Goal: Information Seeking & Learning: Learn about a topic

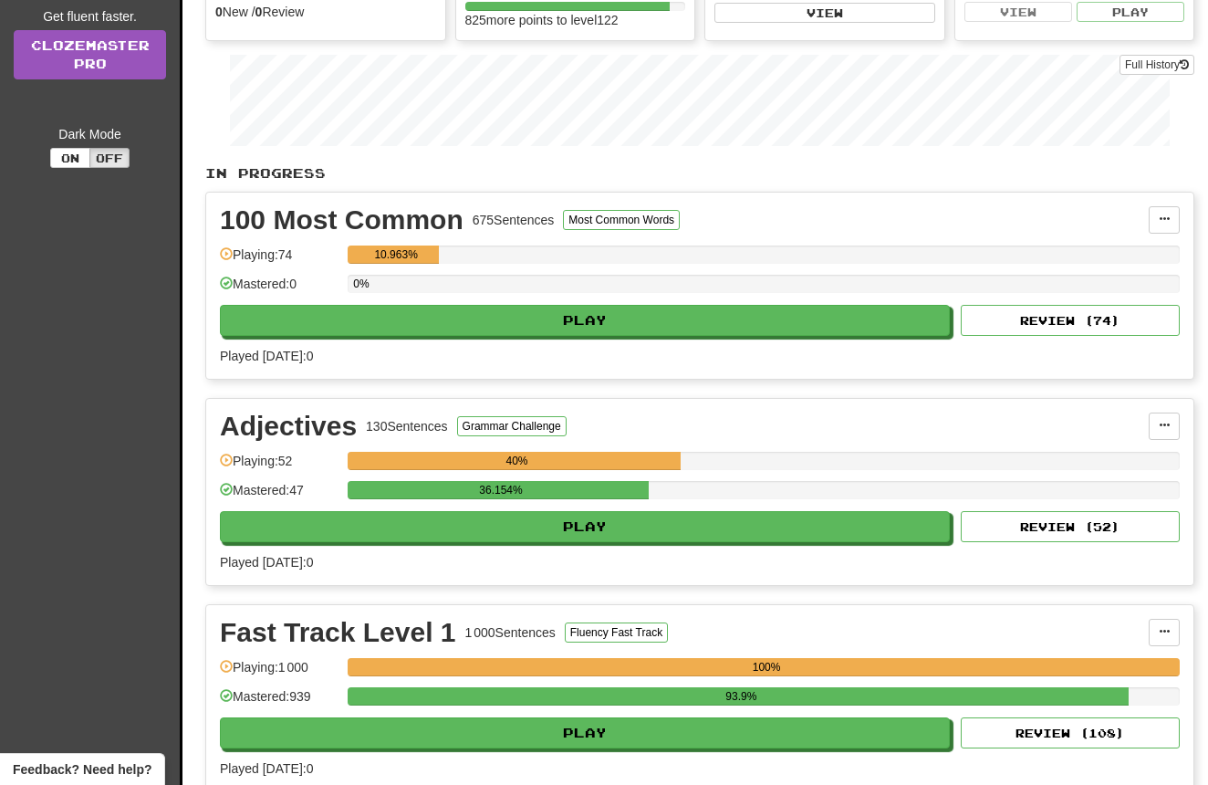
scroll to position [238, 0]
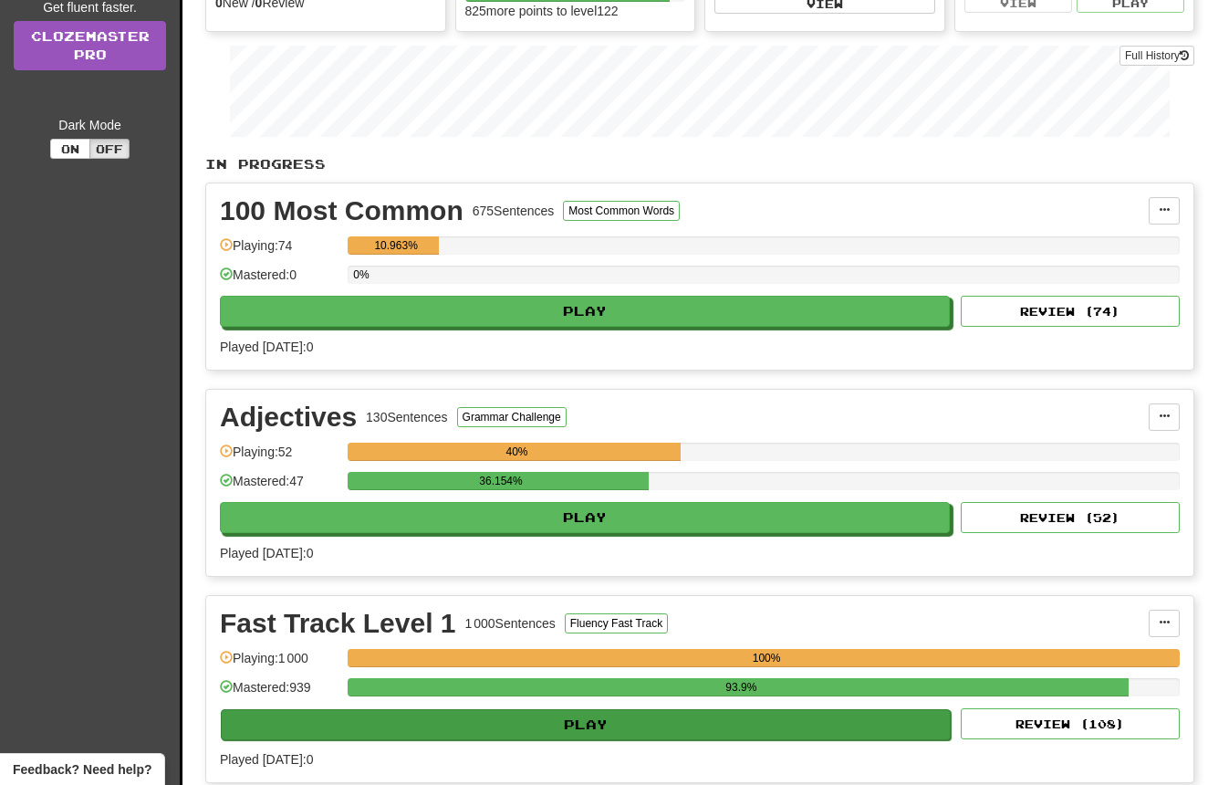
click at [636, 720] on button "Play" at bounding box center [586, 724] width 730 height 31
select select "**"
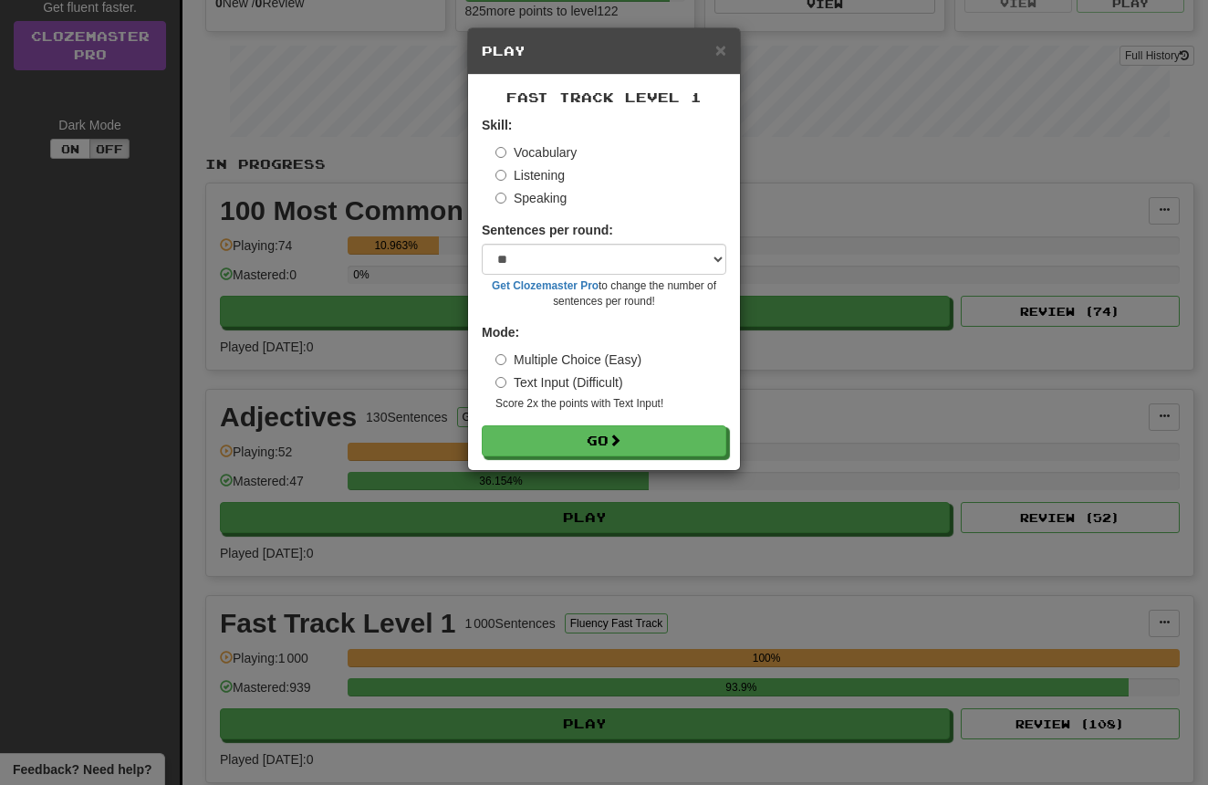
click at [551, 177] on label "Listening" at bounding box center [530, 175] width 69 height 18
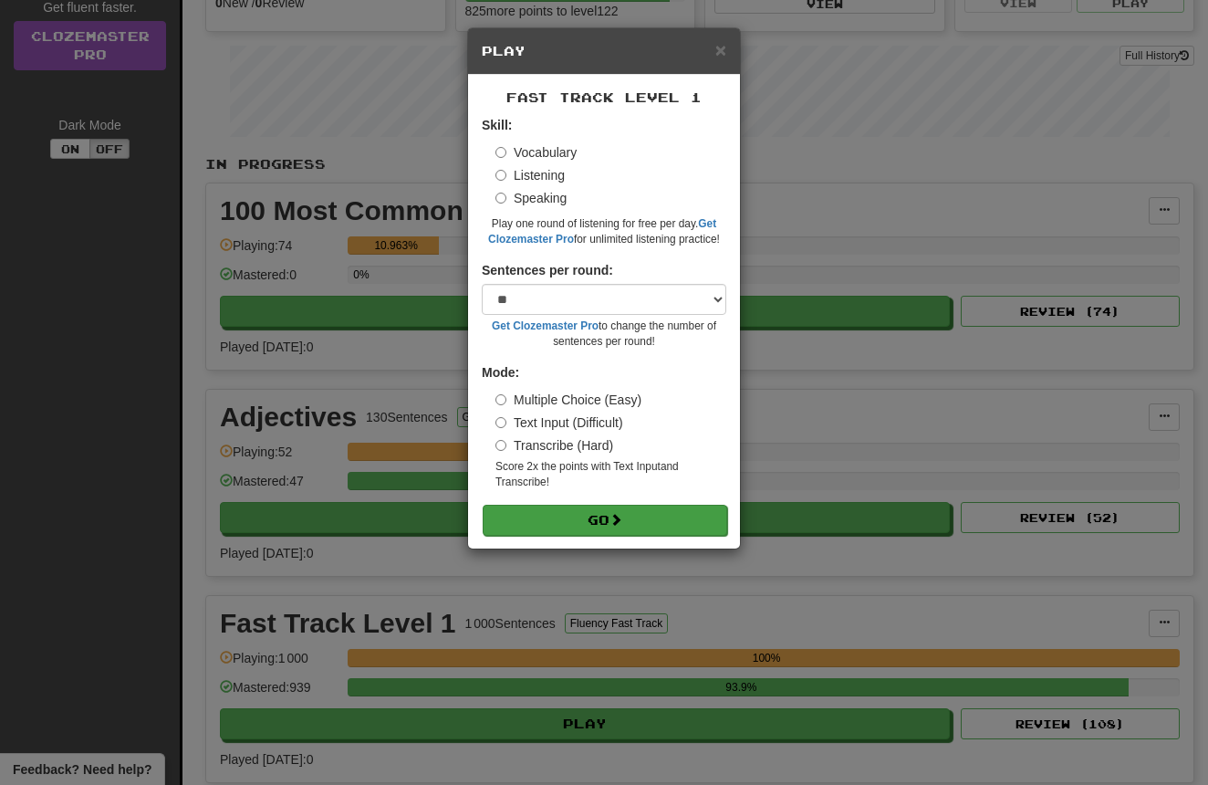
drag, startPoint x: 599, startPoint y: 514, endPoint x: 625, endPoint y: 503, distance: 28.6
click at [600, 513] on button "Go" at bounding box center [605, 520] width 245 height 31
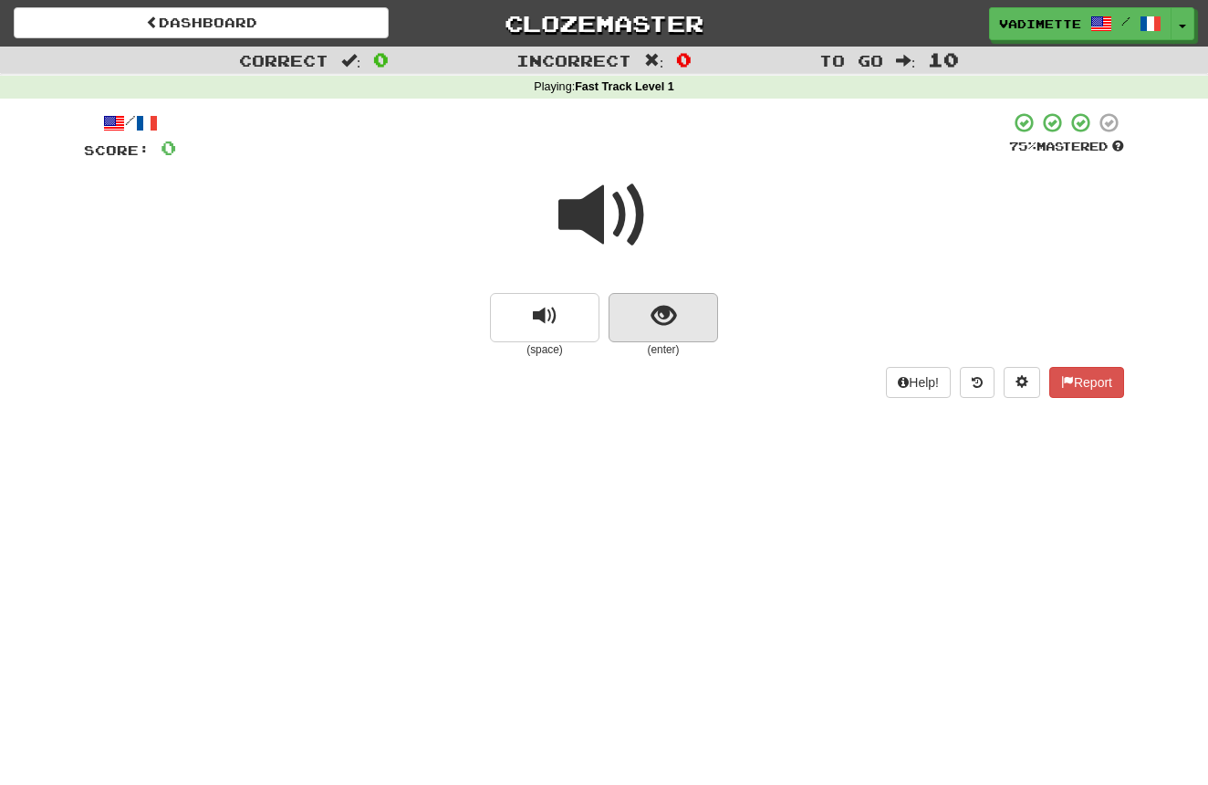
click at [687, 326] on button "show sentence" at bounding box center [664, 317] width 110 height 49
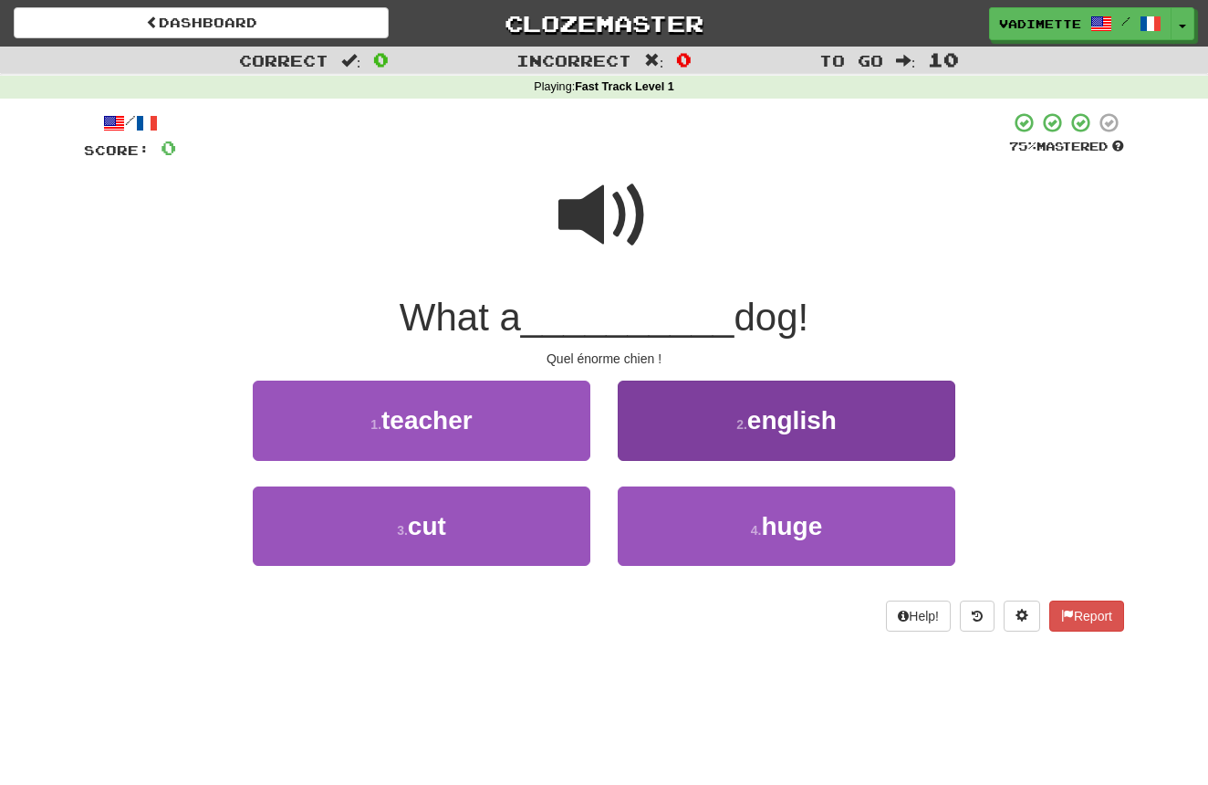
click at [758, 517] on button "4 . huge" at bounding box center [787, 525] width 338 height 79
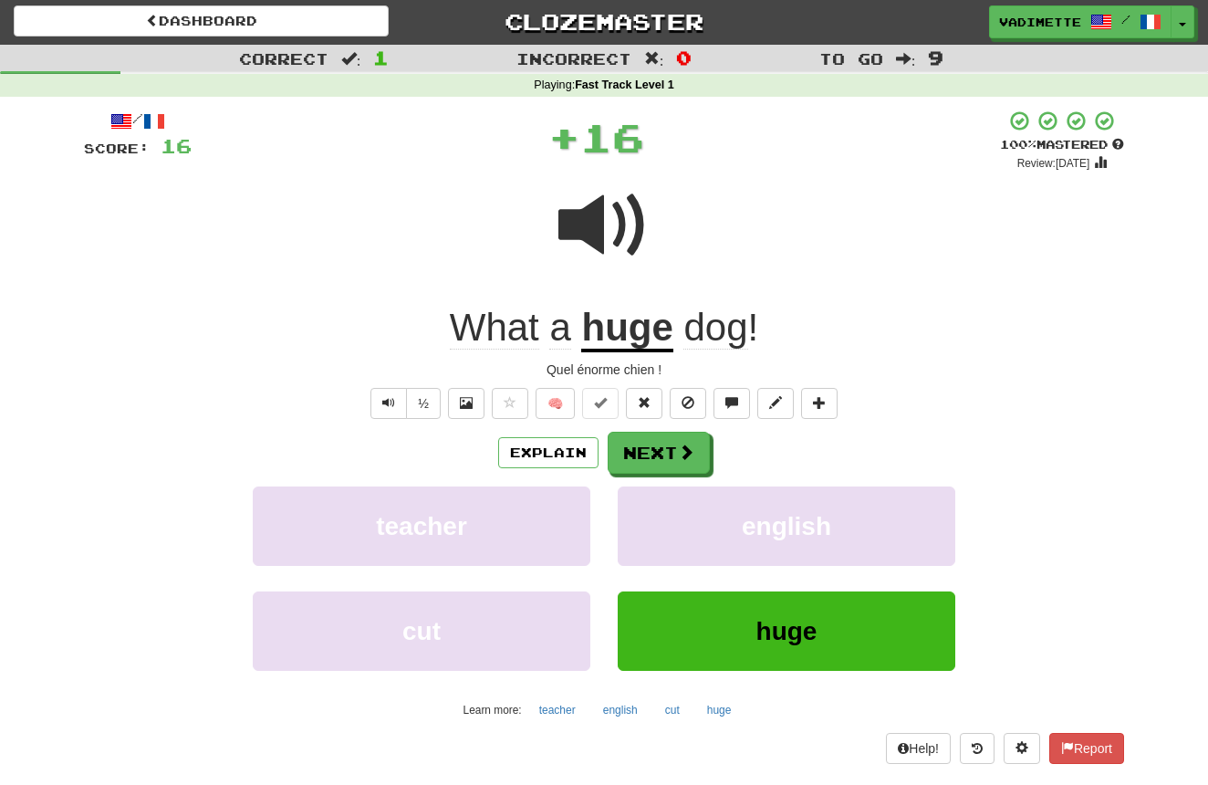
scroll to position [2, 0]
click at [679, 447] on span at bounding box center [687, 452] width 16 height 16
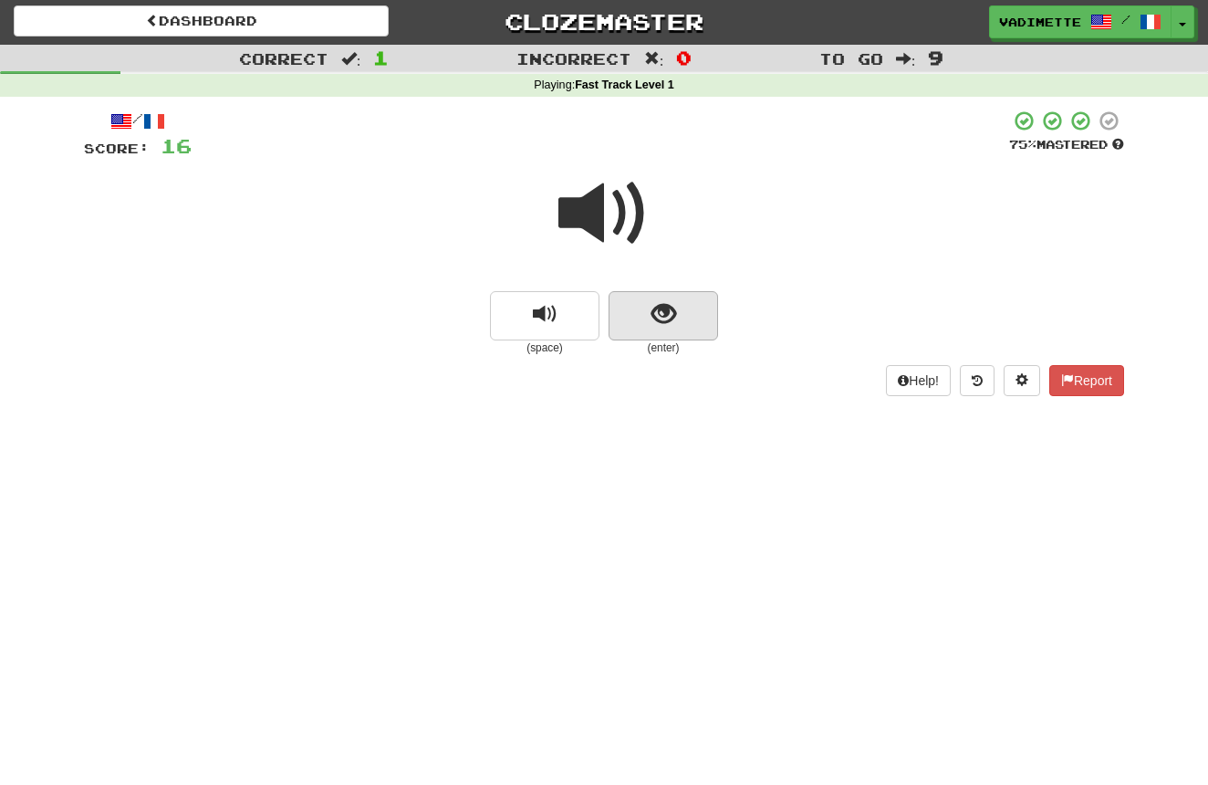
click at [699, 325] on button "show sentence" at bounding box center [664, 315] width 110 height 49
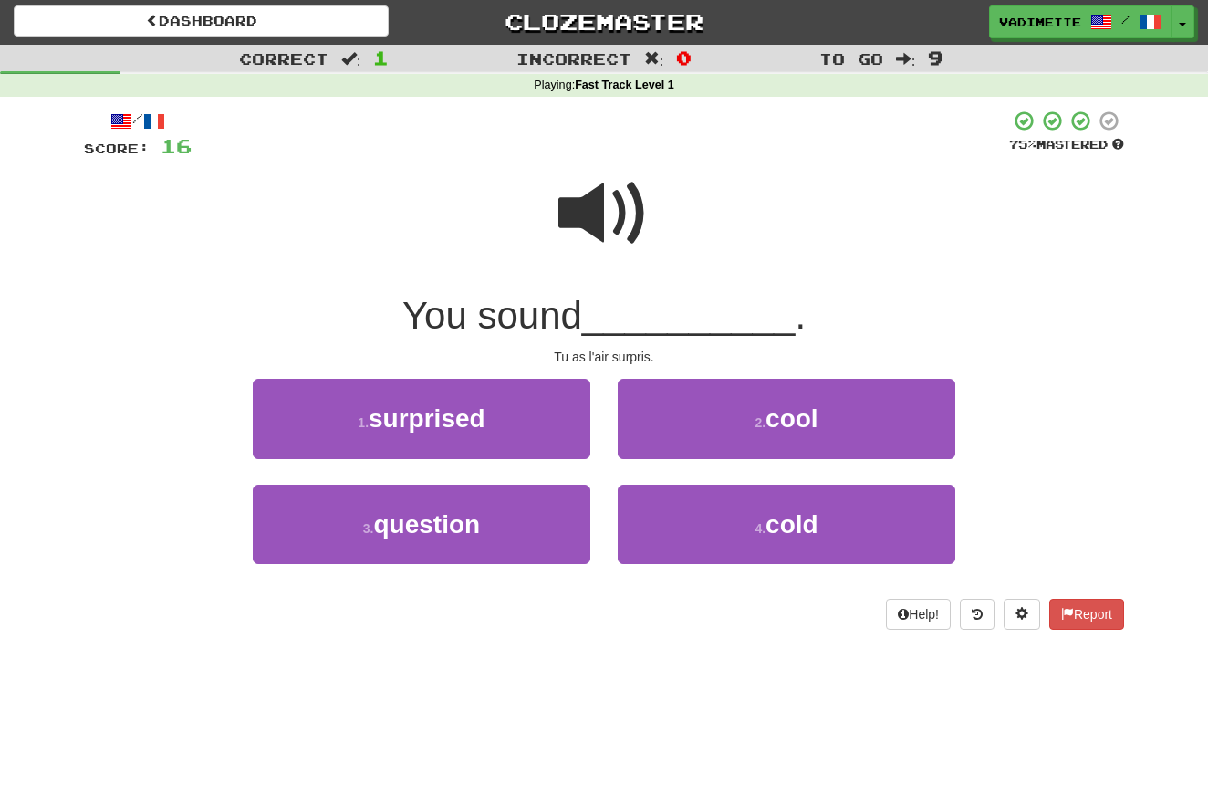
drag, startPoint x: 540, startPoint y: 412, endPoint x: 581, endPoint y: 407, distance: 41.3
click at [540, 411] on button "1 . surprised" at bounding box center [422, 418] width 338 height 79
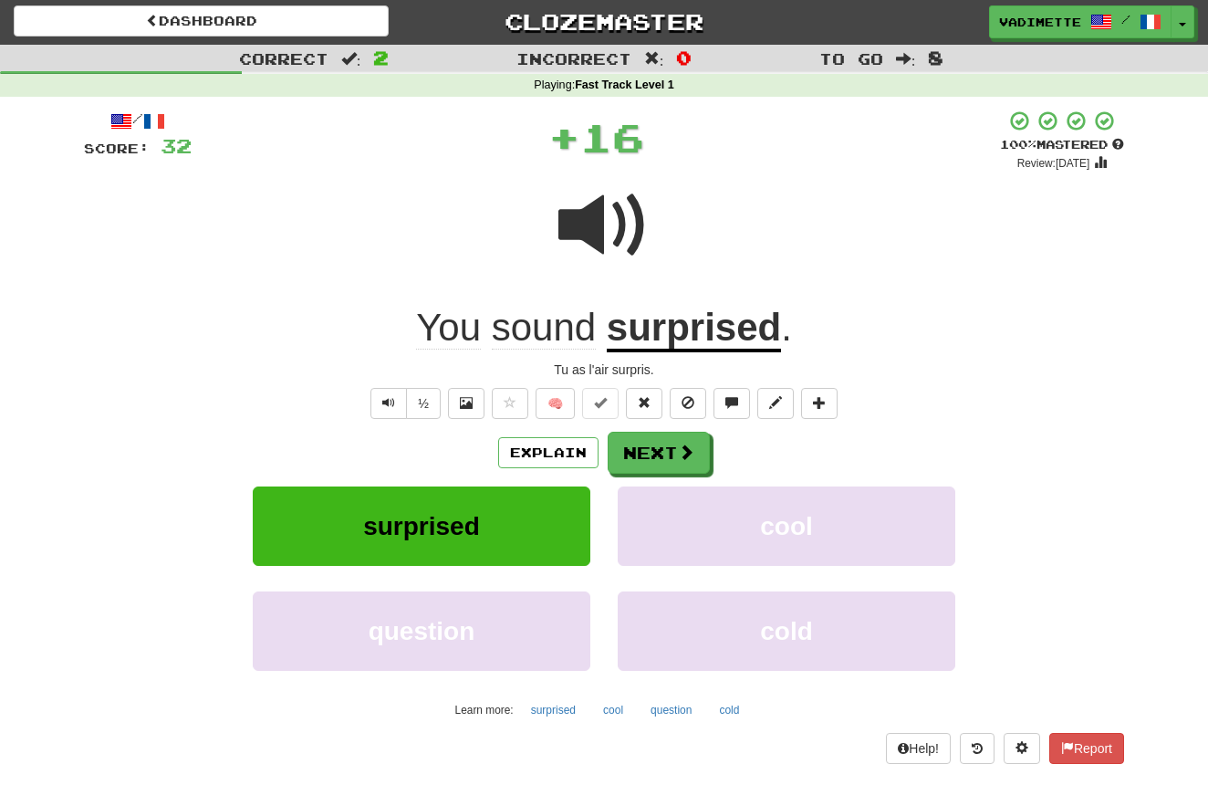
drag, startPoint x: 673, startPoint y: 450, endPoint x: 697, endPoint y: 439, distance: 26.1
click at [673, 450] on button "Next" at bounding box center [659, 453] width 102 height 42
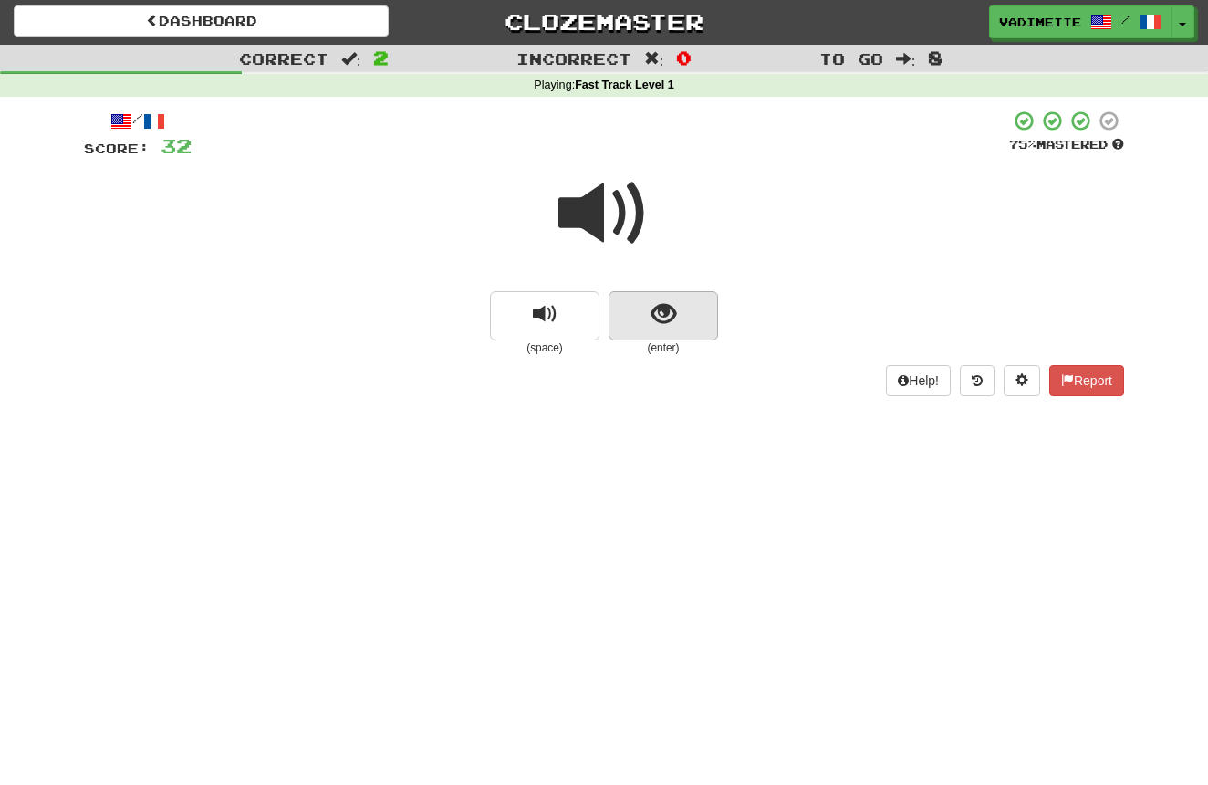
click at [686, 329] on button "show sentence" at bounding box center [664, 315] width 110 height 49
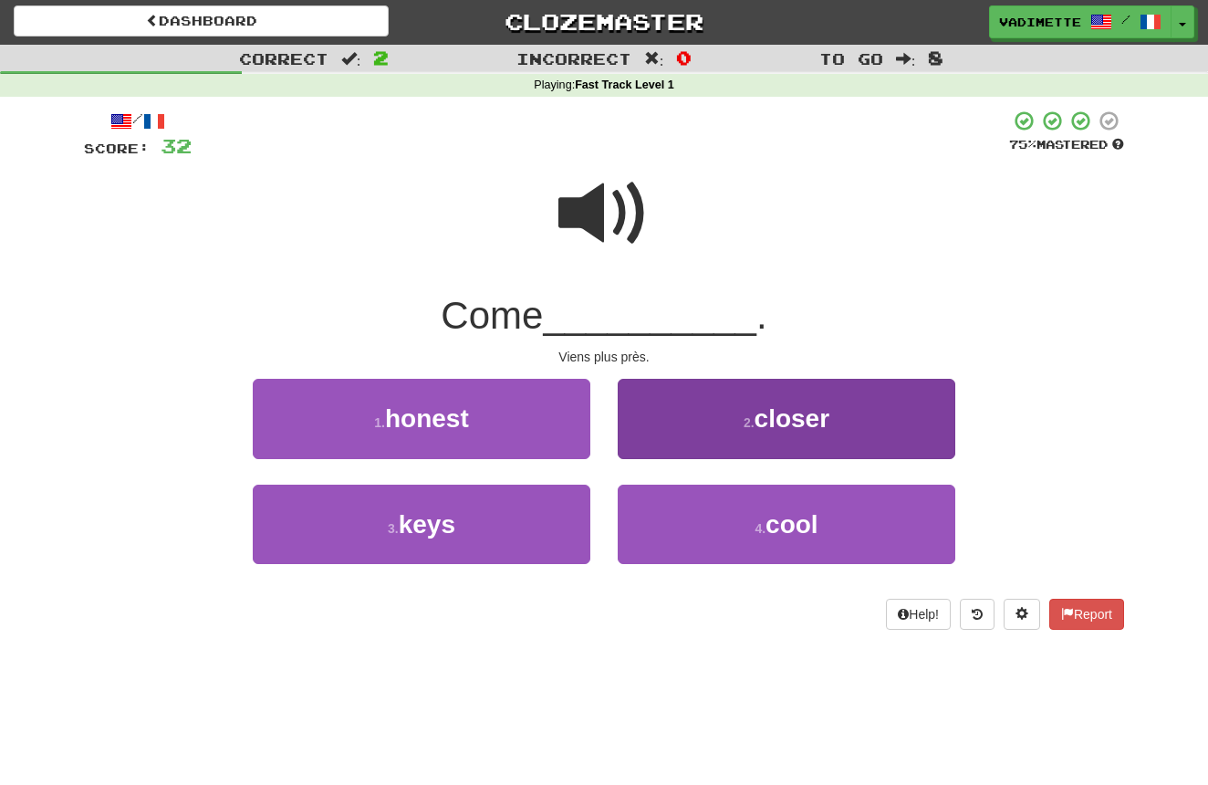
click at [765, 412] on span "closer" at bounding box center [793, 418] width 76 height 28
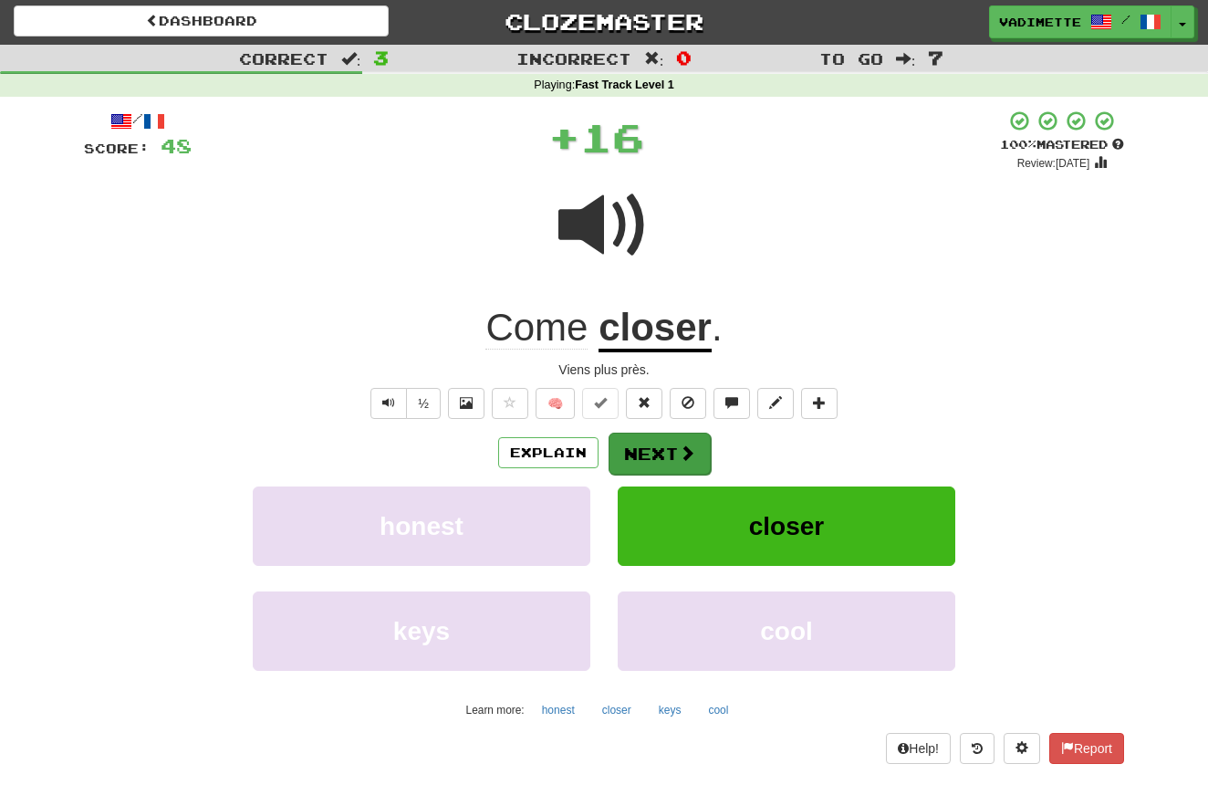
click at [658, 452] on button "Next" at bounding box center [660, 454] width 102 height 42
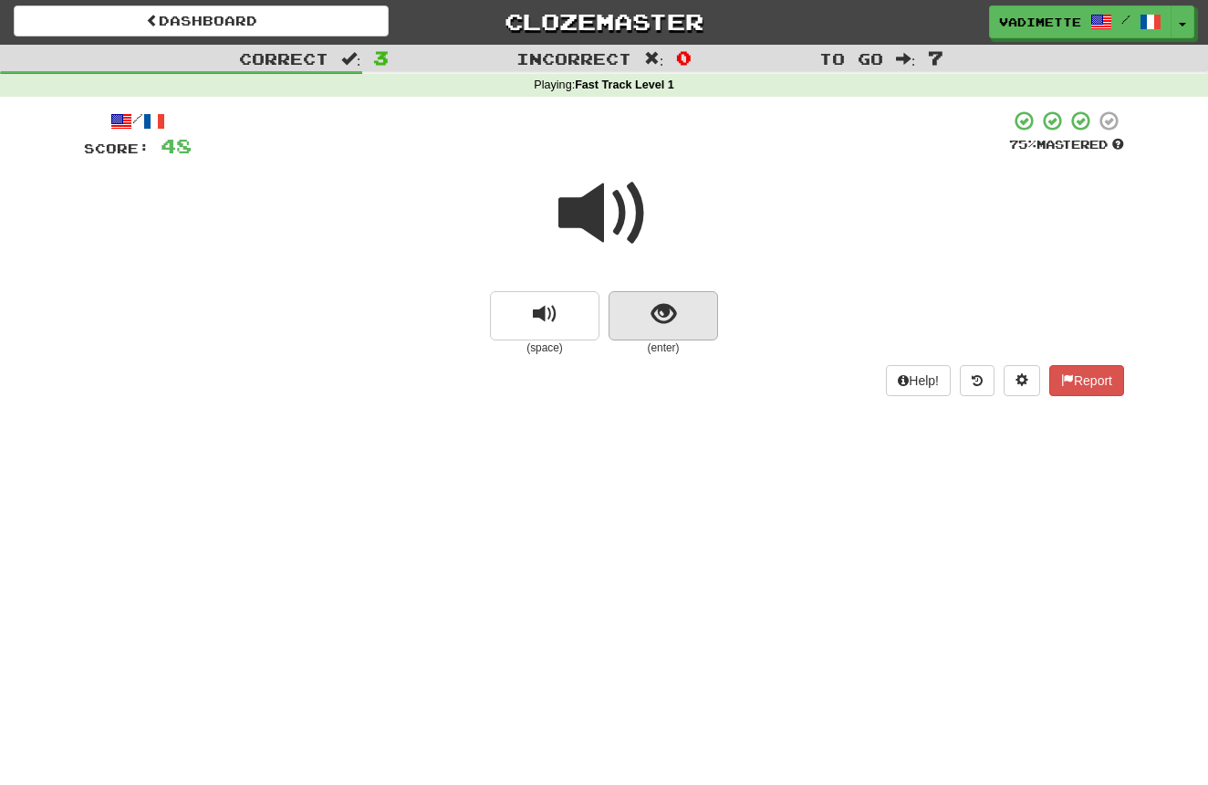
click at [696, 330] on button "show sentence" at bounding box center [664, 315] width 110 height 49
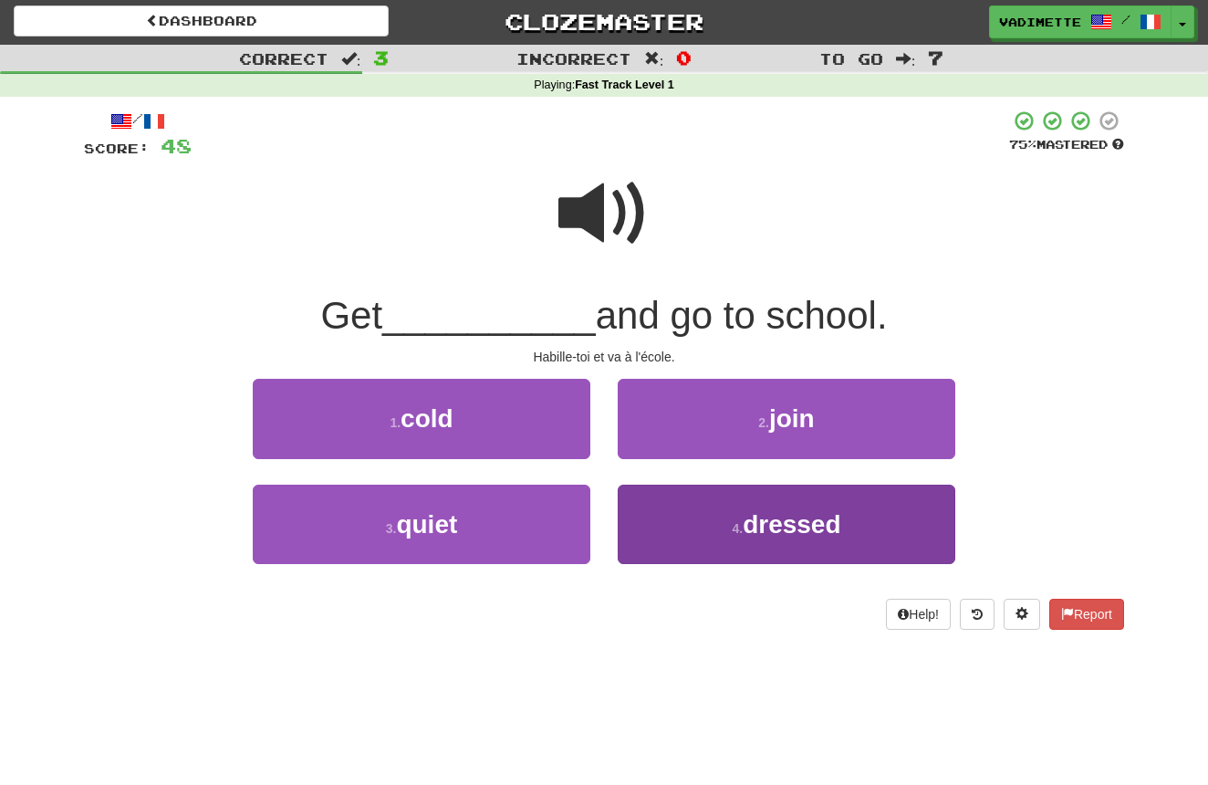
click at [795, 516] on span "dressed" at bounding box center [792, 524] width 98 height 28
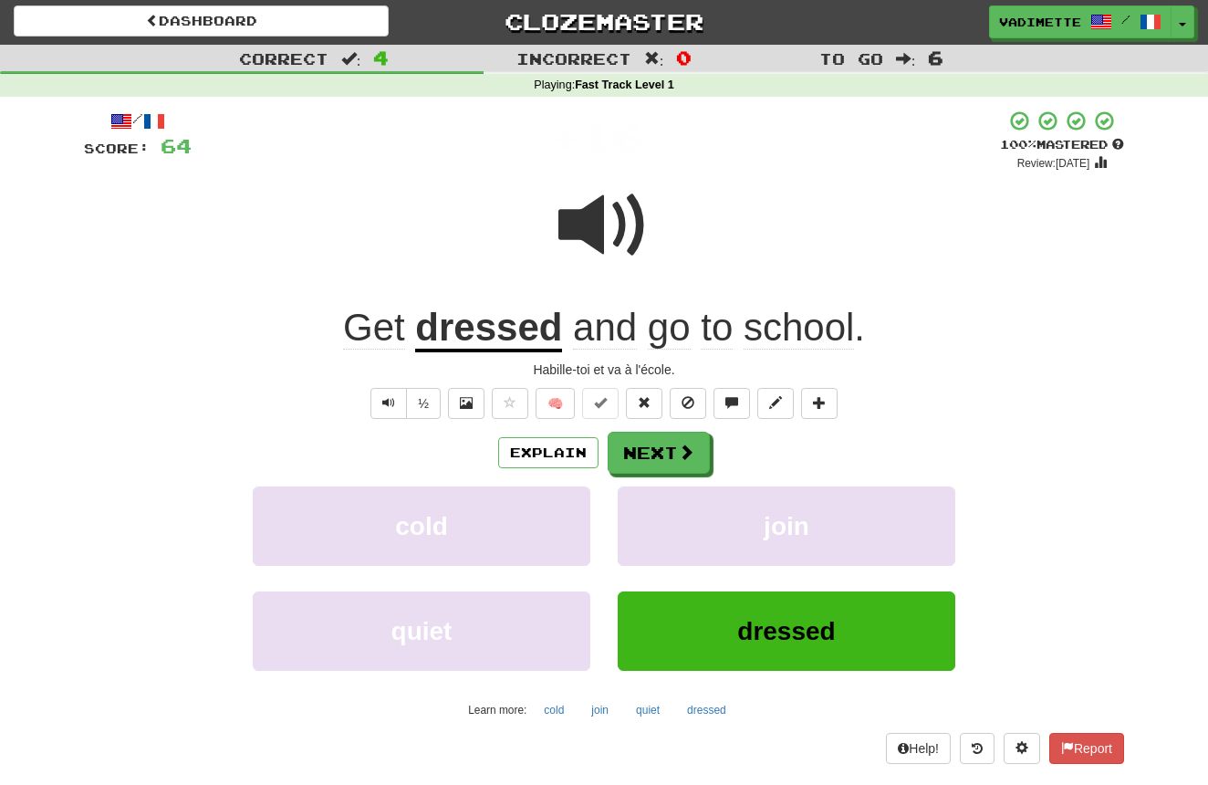
click at [673, 445] on button "Next" at bounding box center [659, 453] width 102 height 42
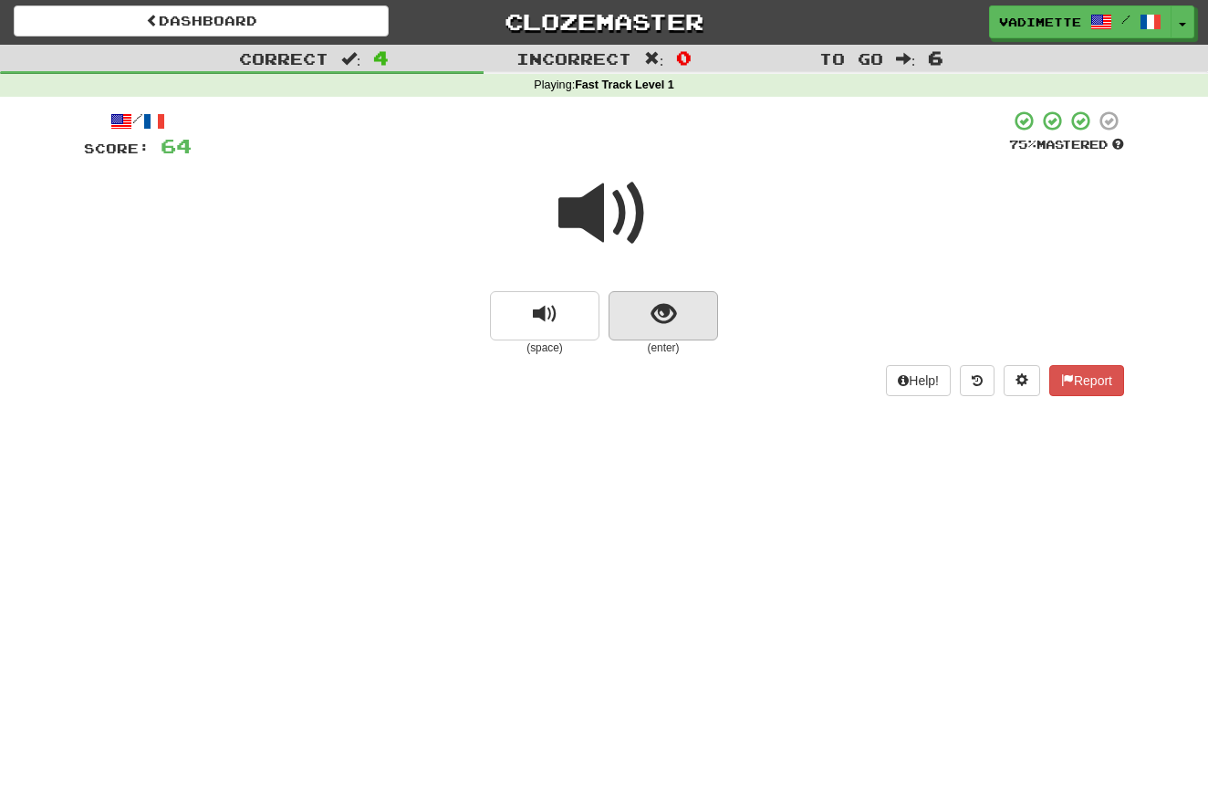
click at [701, 332] on button "show sentence" at bounding box center [664, 315] width 110 height 49
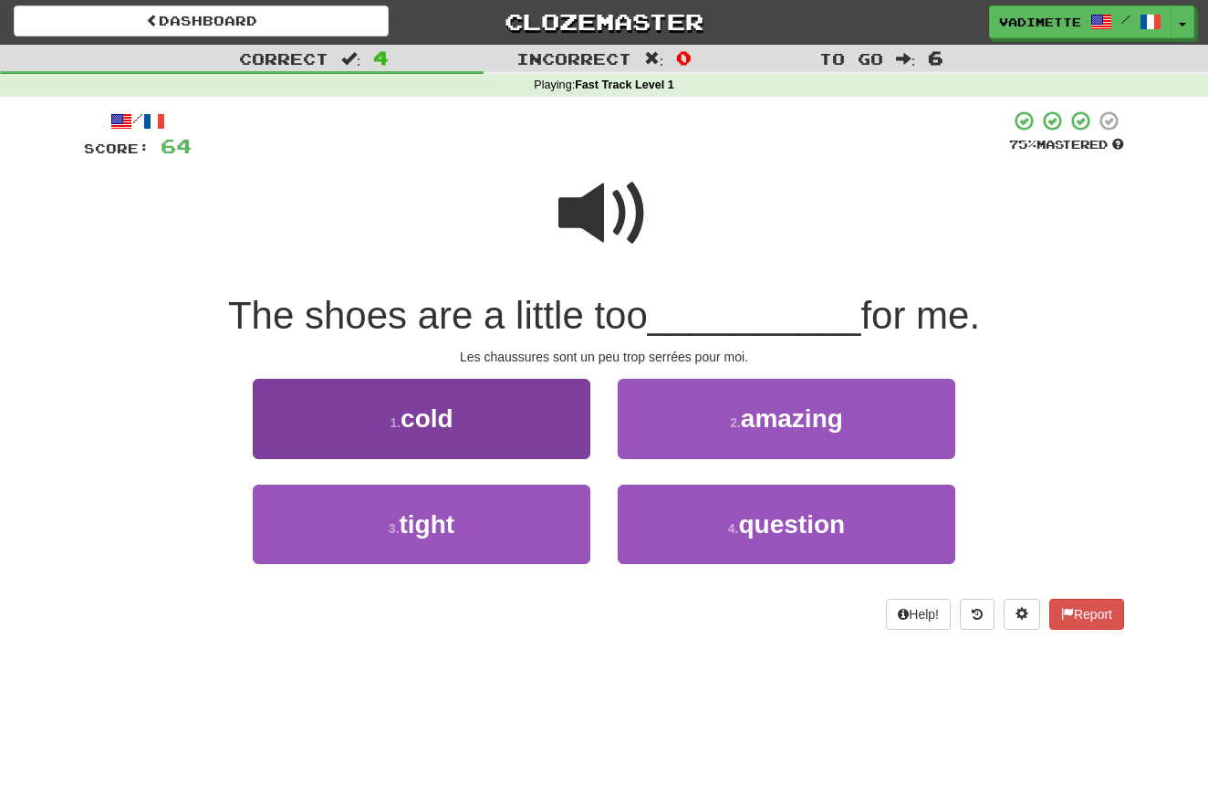
drag, startPoint x: 528, startPoint y: 516, endPoint x: 543, endPoint y: 507, distance: 16.8
click at [528, 516] on button "3 . tight" at bounding box center [422, 524] width 338 height 79
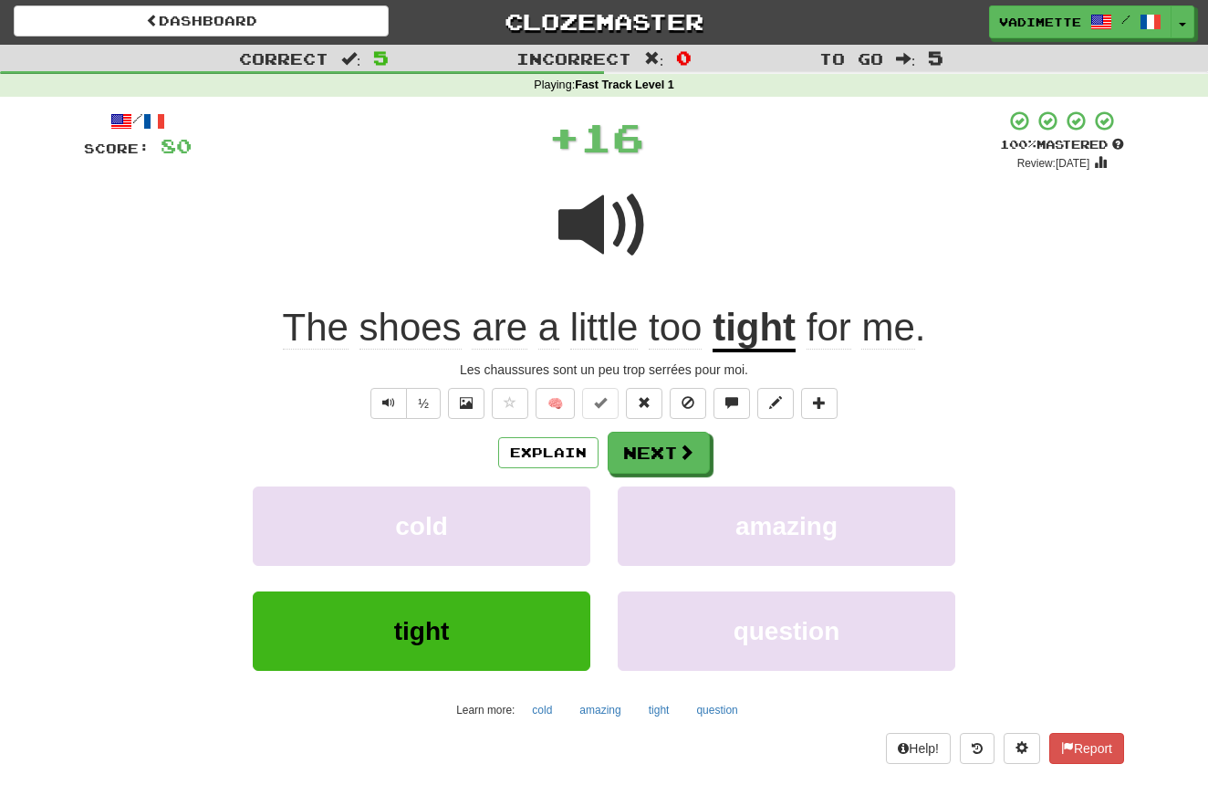
click at [668, 443] on button "Next" at bounding box center [659, 453] width 102 height 42
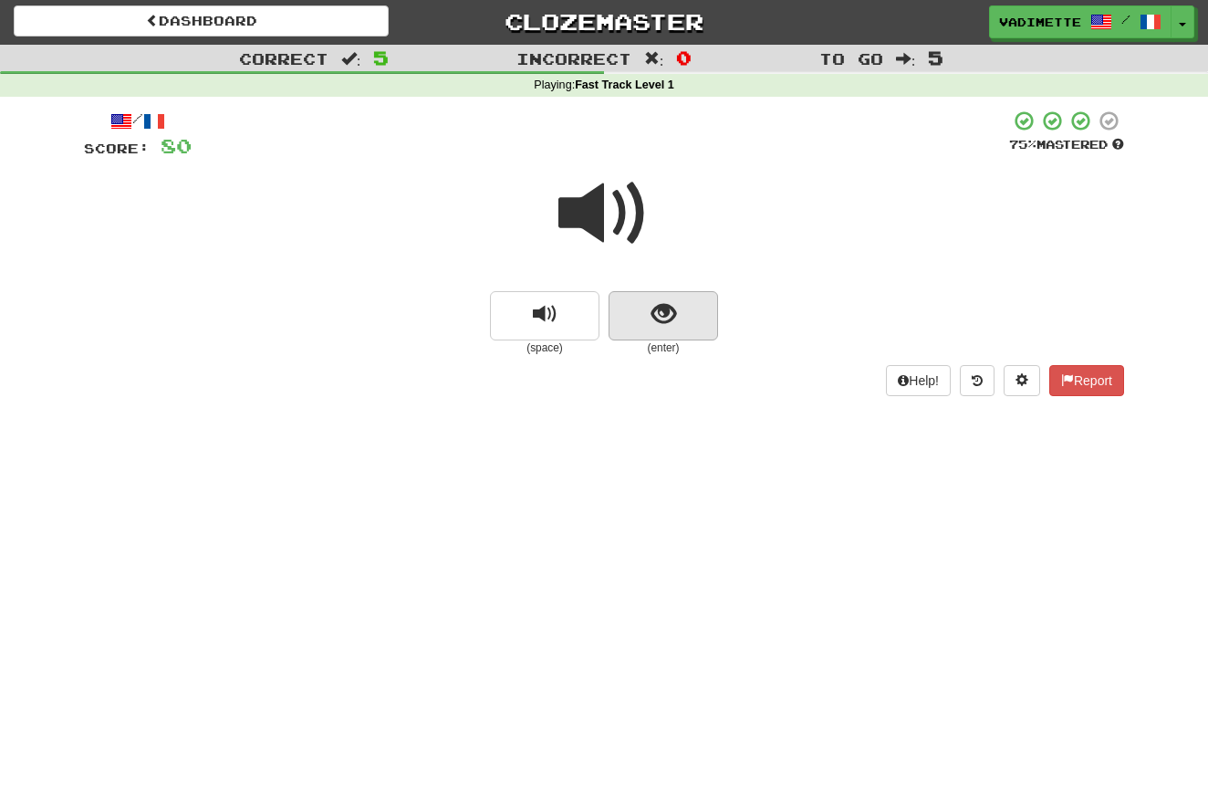
click at [694, 318] on button "show sentence" at bounding box center [664, 315] width 110 height 49
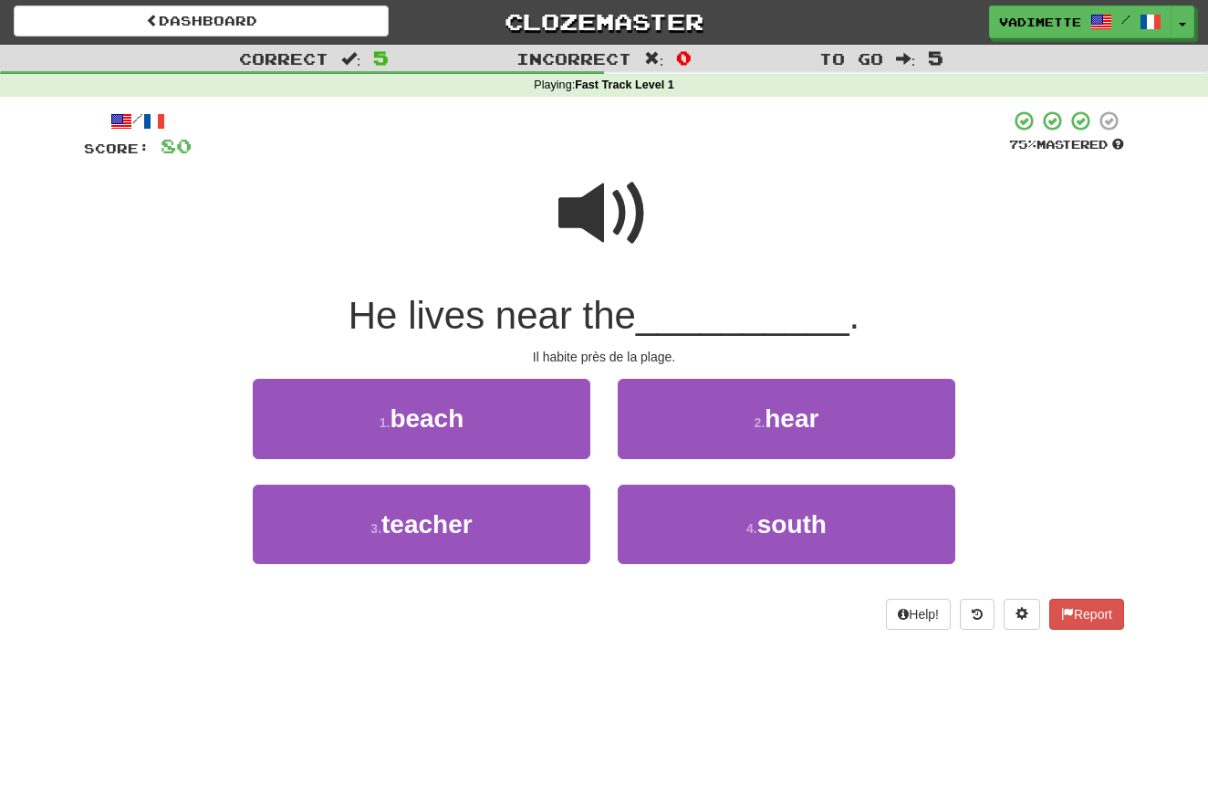
click at [522, 423] on button "1 . beach" at bounding box center [422, 418] width 338 height 79
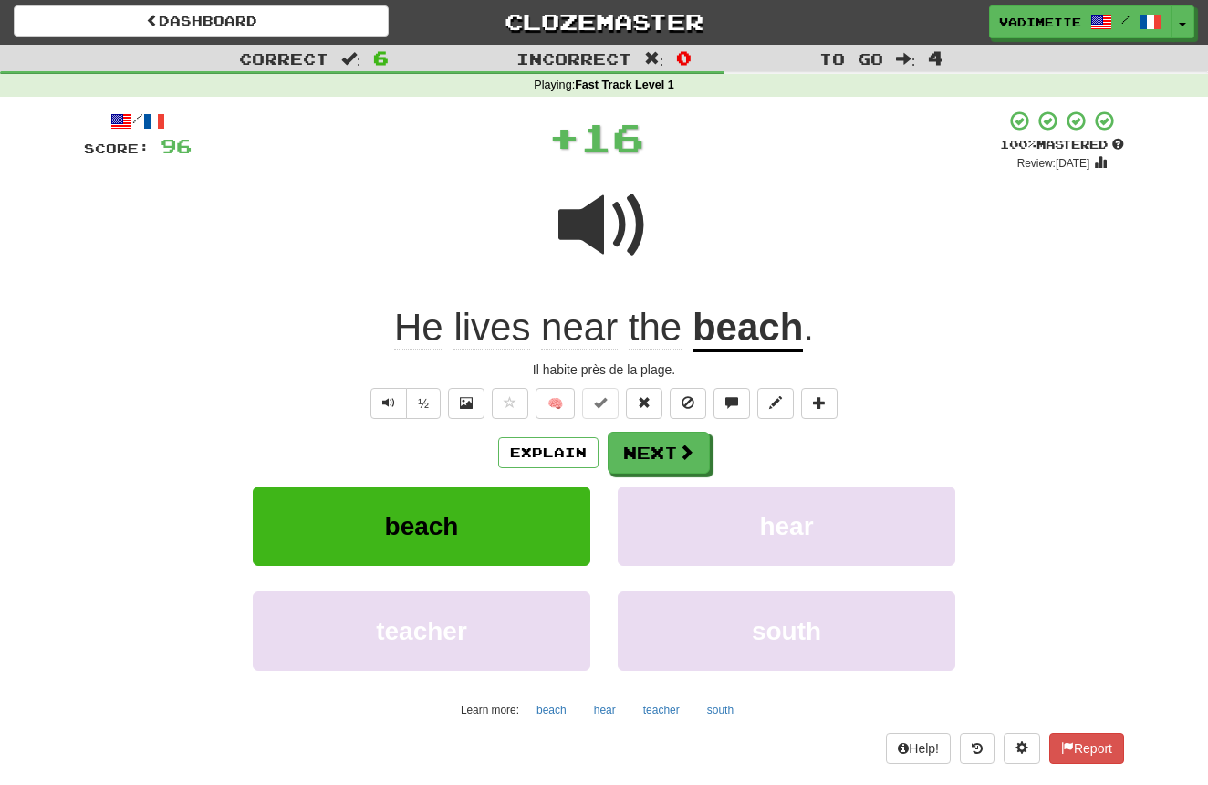
click at [647, 448] on button "Next" at bounding box center [659, 453] width 102 height 42
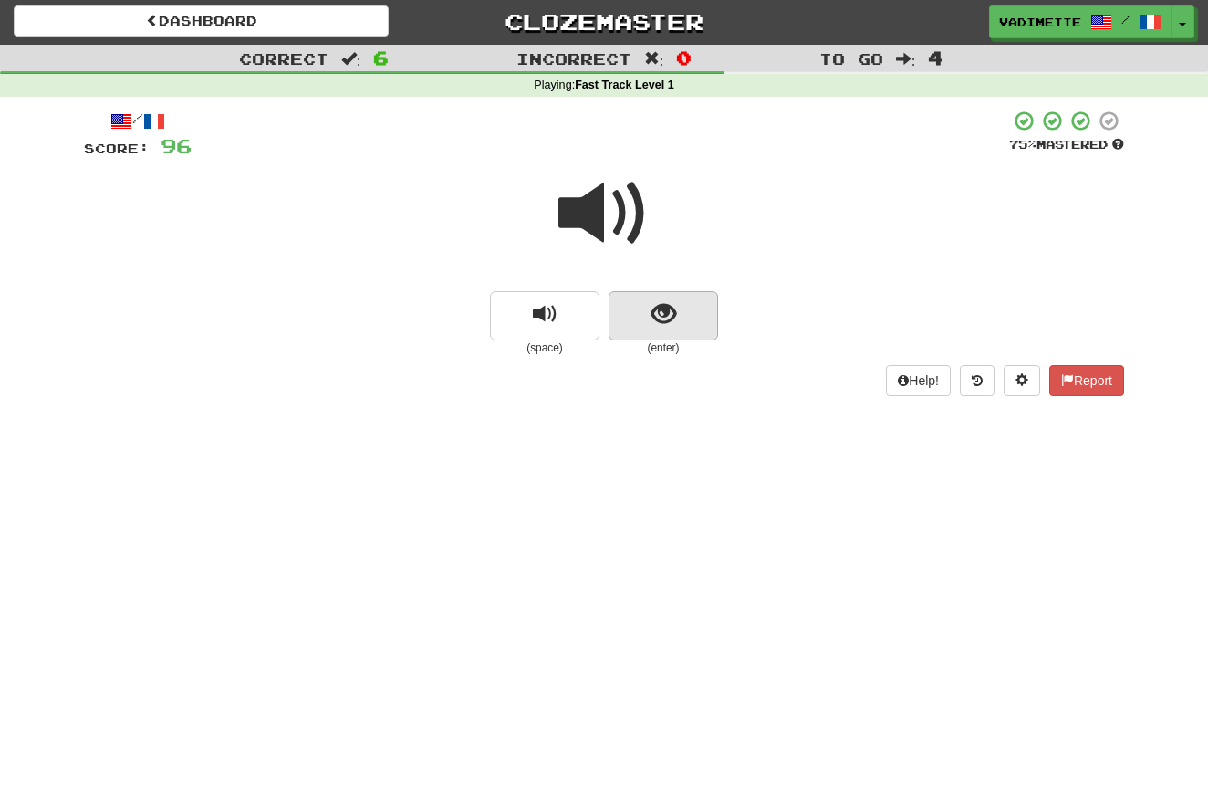
click at [691, 320] on button "show sentence" at bounding box center [664, 315] width 110 height 49
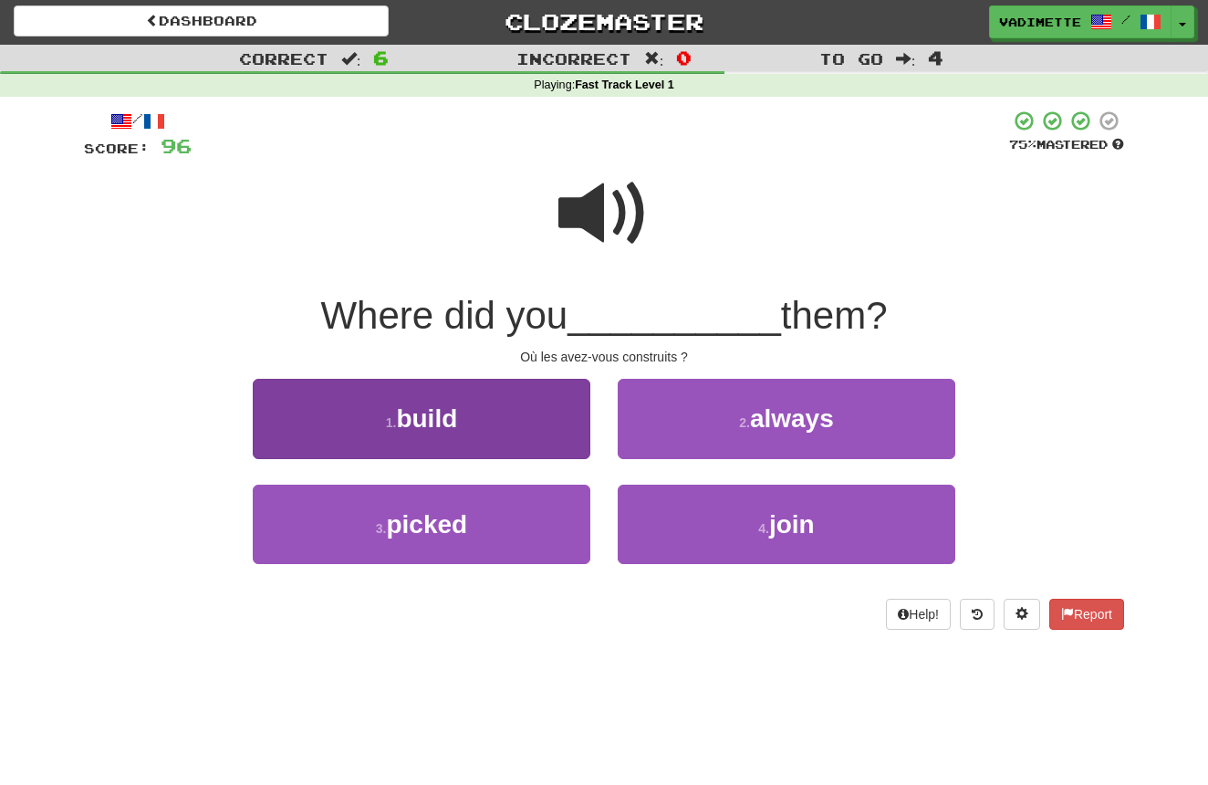
click at [517, 419] on button "1 . build" at bounding box center [422, 418] width 338 height 79
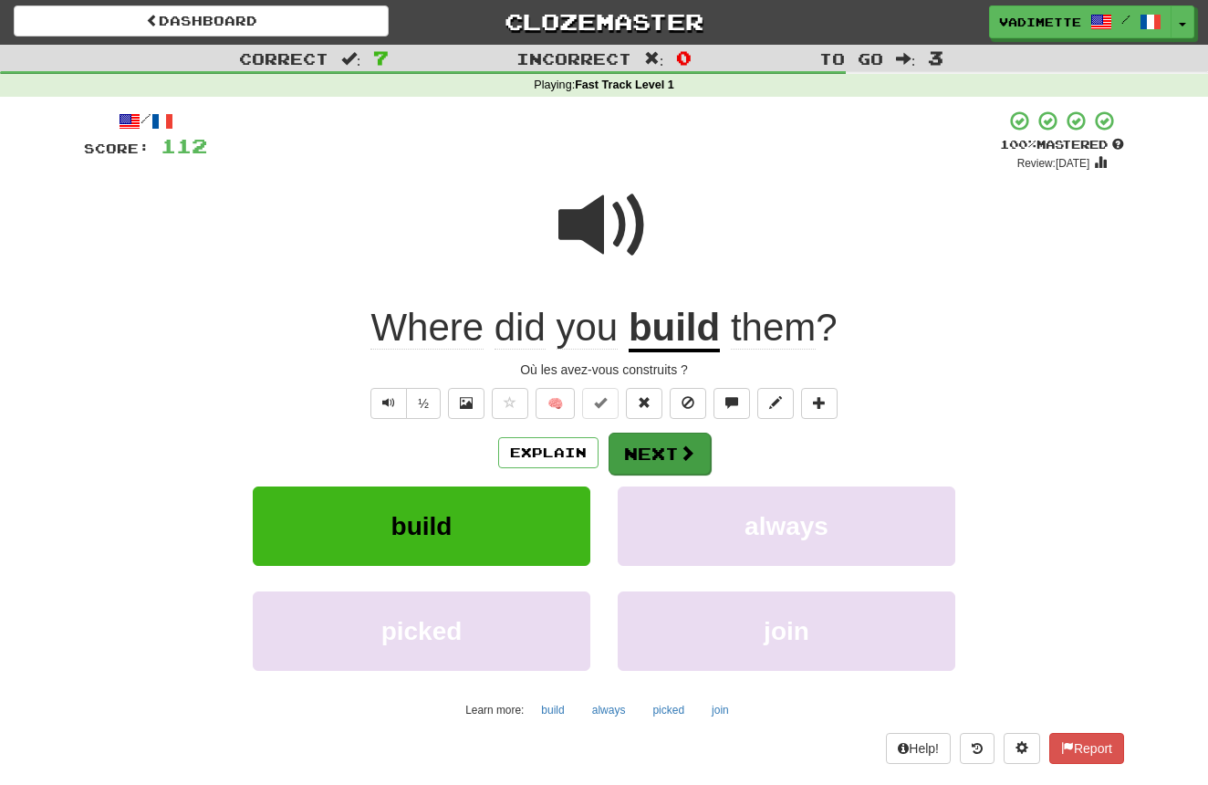
click at [664, 440] on button "Next" at bounding box center [660, 454] width 102 height 42
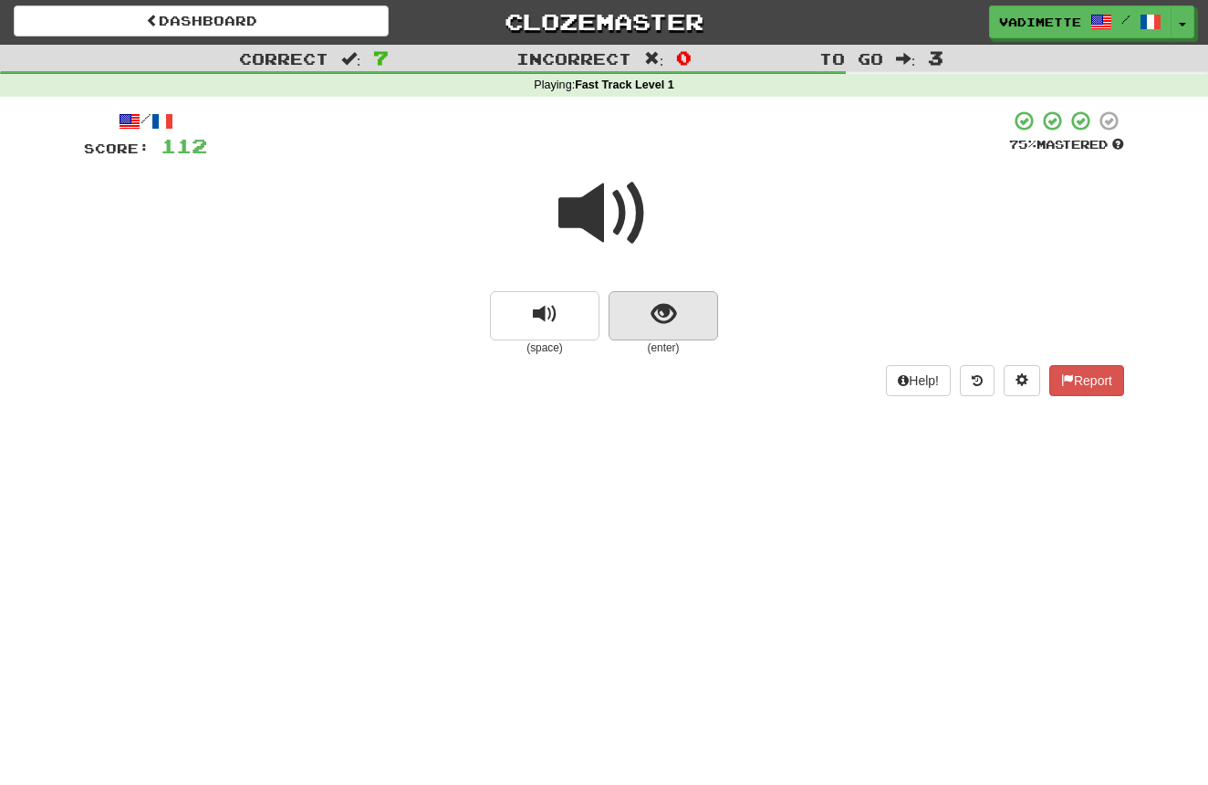
click at [694, 320] on button "show sentence" at bounding box center [664, 315] width 110 height 49
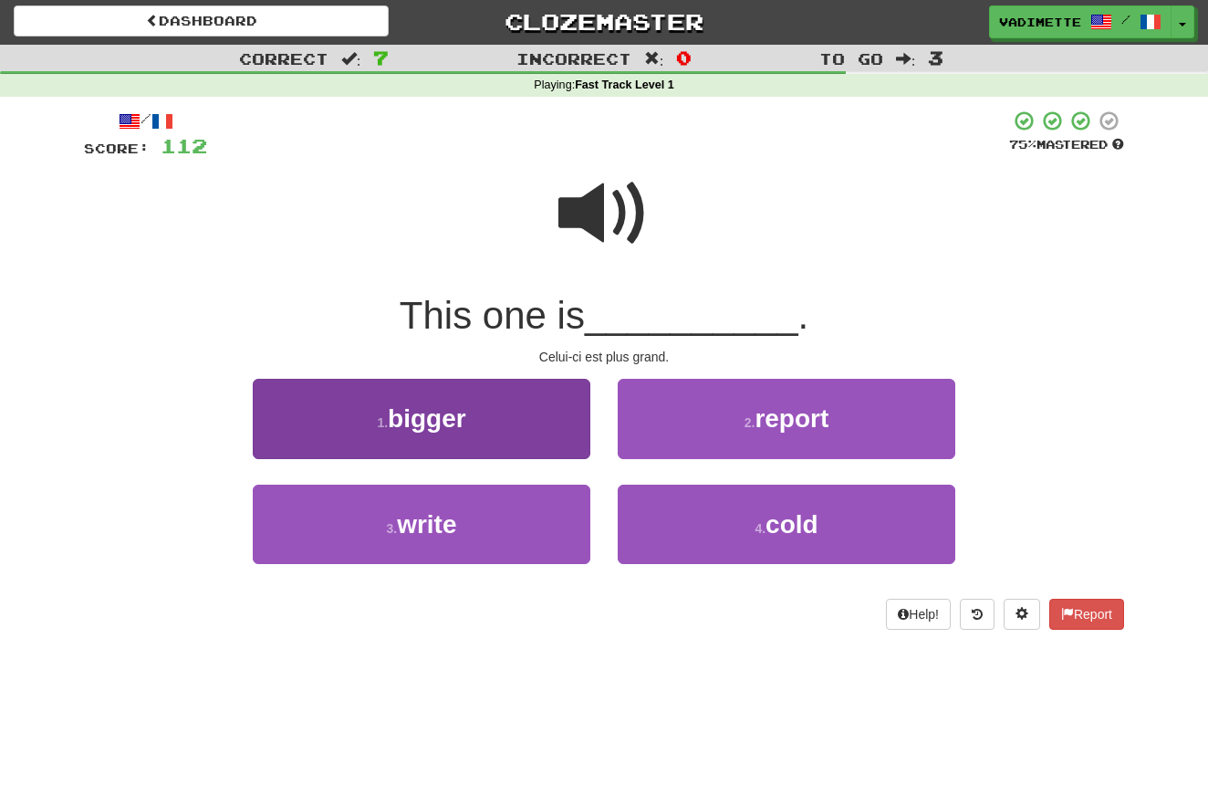
click at [524, 432] on button "1 . bigger" at bounding box center [422, 418] width 338 height 79
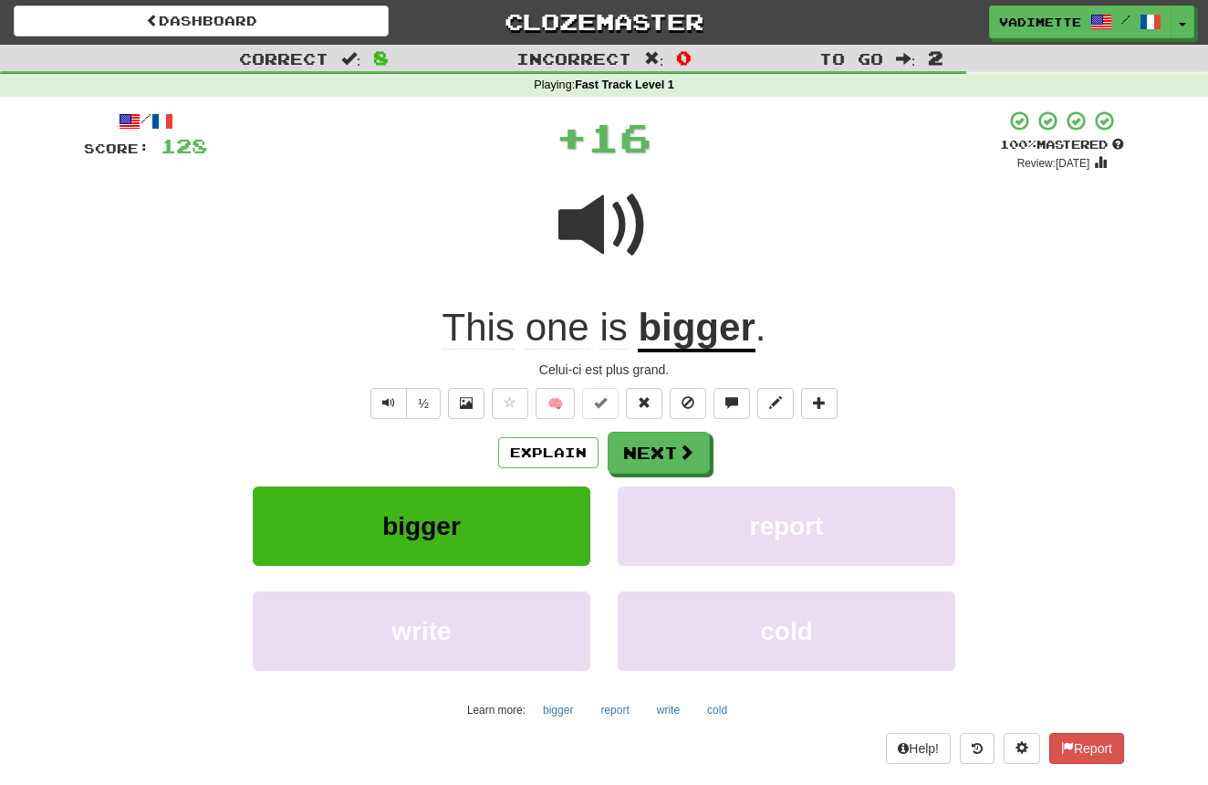
click at [651, 453] on button "Next" at bounding box center [659, 453] width 102 height 42
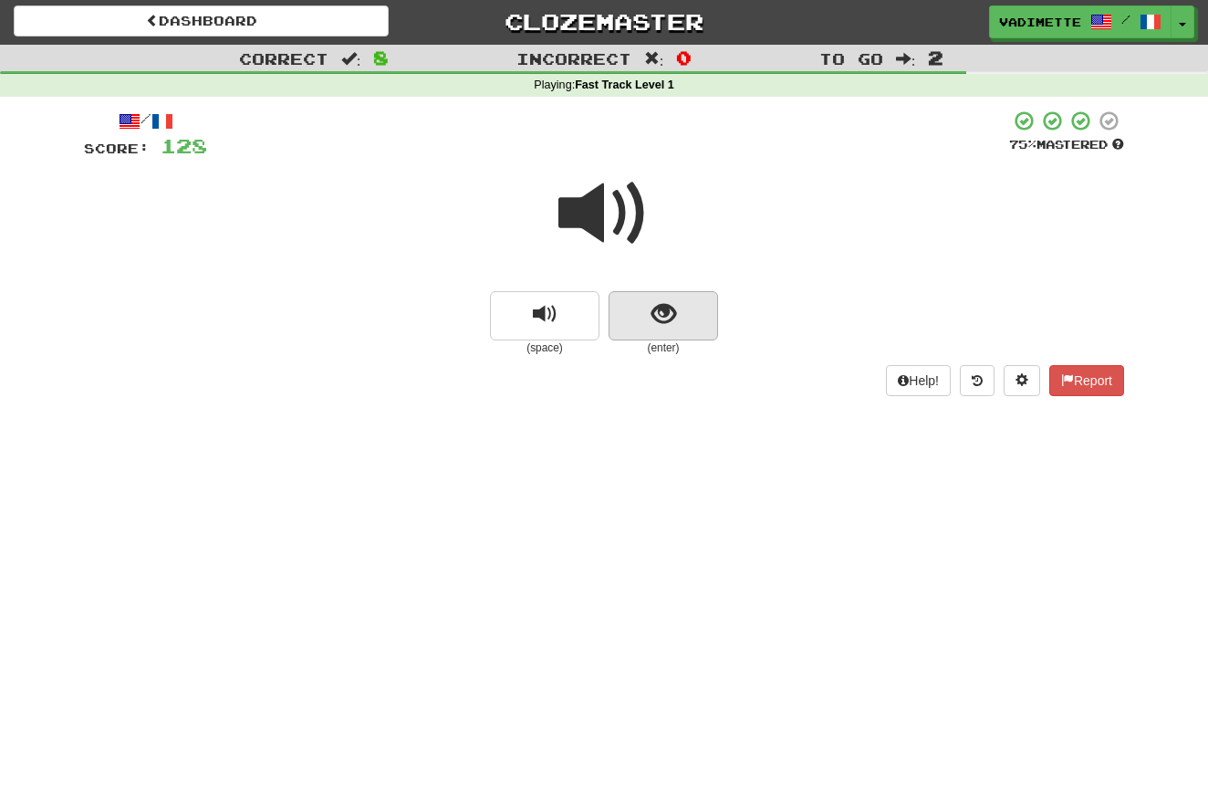
click at [683, 325] on button "show sentence" at bounding box center [664, 315] width 110 height 49
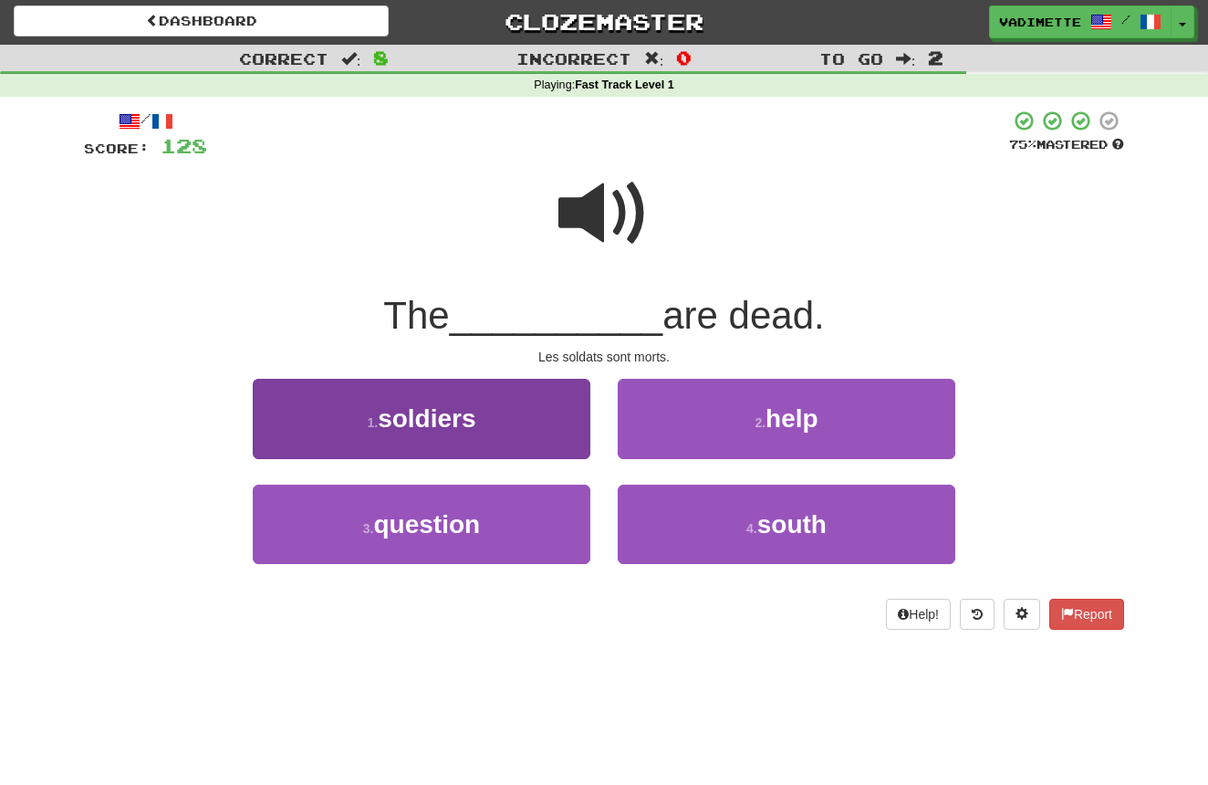
click at [535, 419] on button "1 . soldiers" at bounding box center [422, 418] width 338 height 79
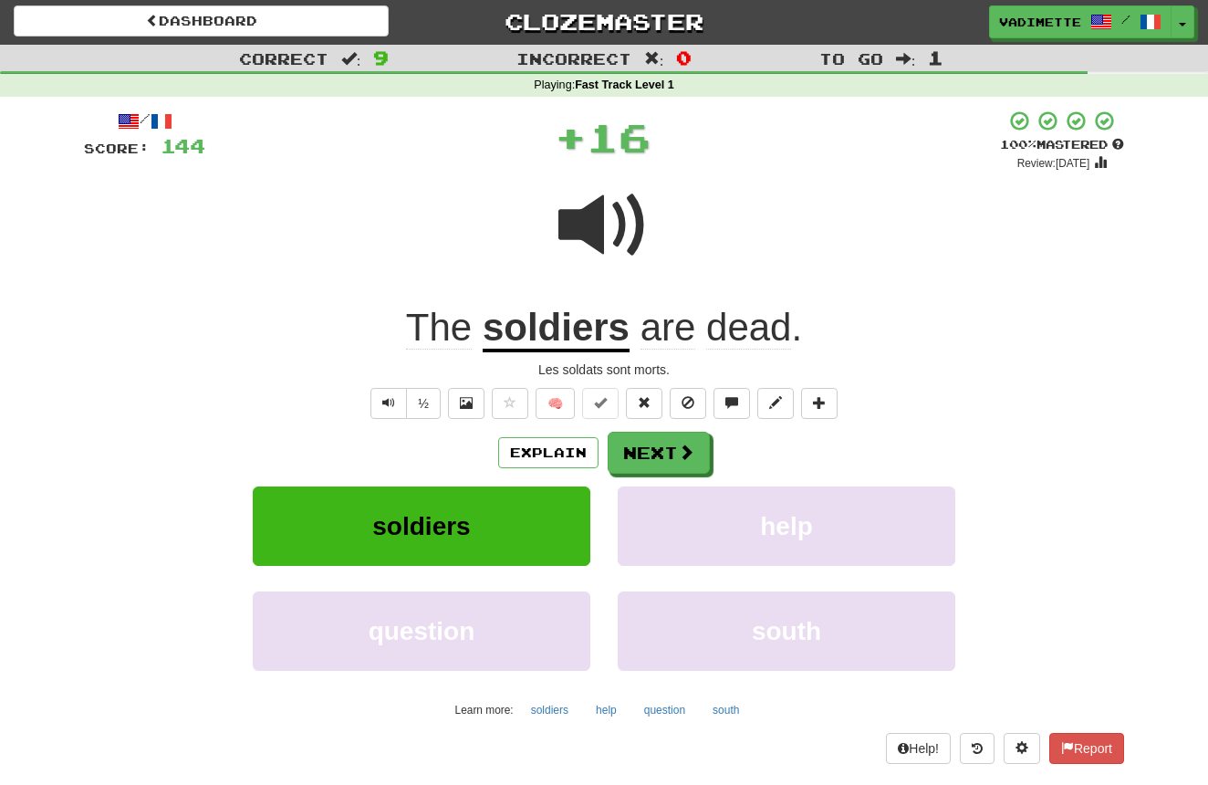
click at [636, 441] on button "Next" at bounding box center [659, 453] width 102 height 42
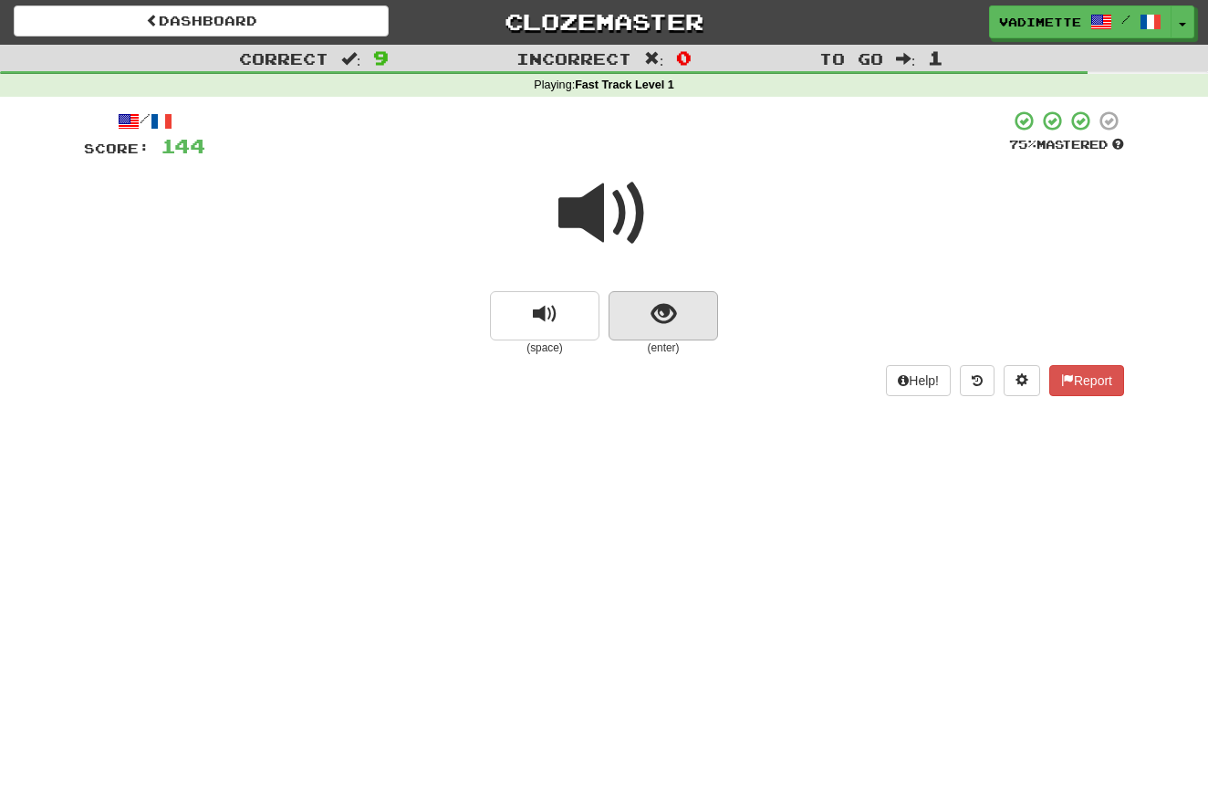
click at [689, 308] on button "show sentence" at bounding box center [664, 315] width 110 height 49
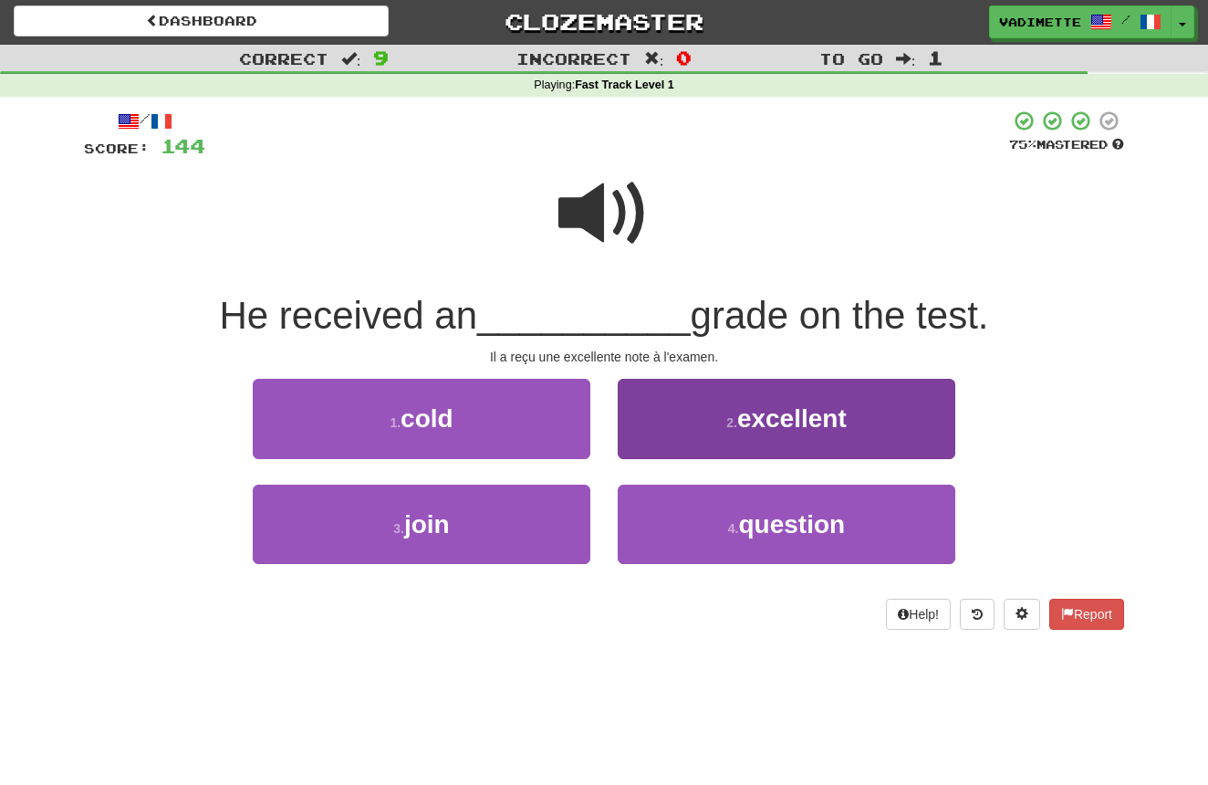
click at [751, 418] on span "excellent" at bounding box center [792, 418] width 110 height 28
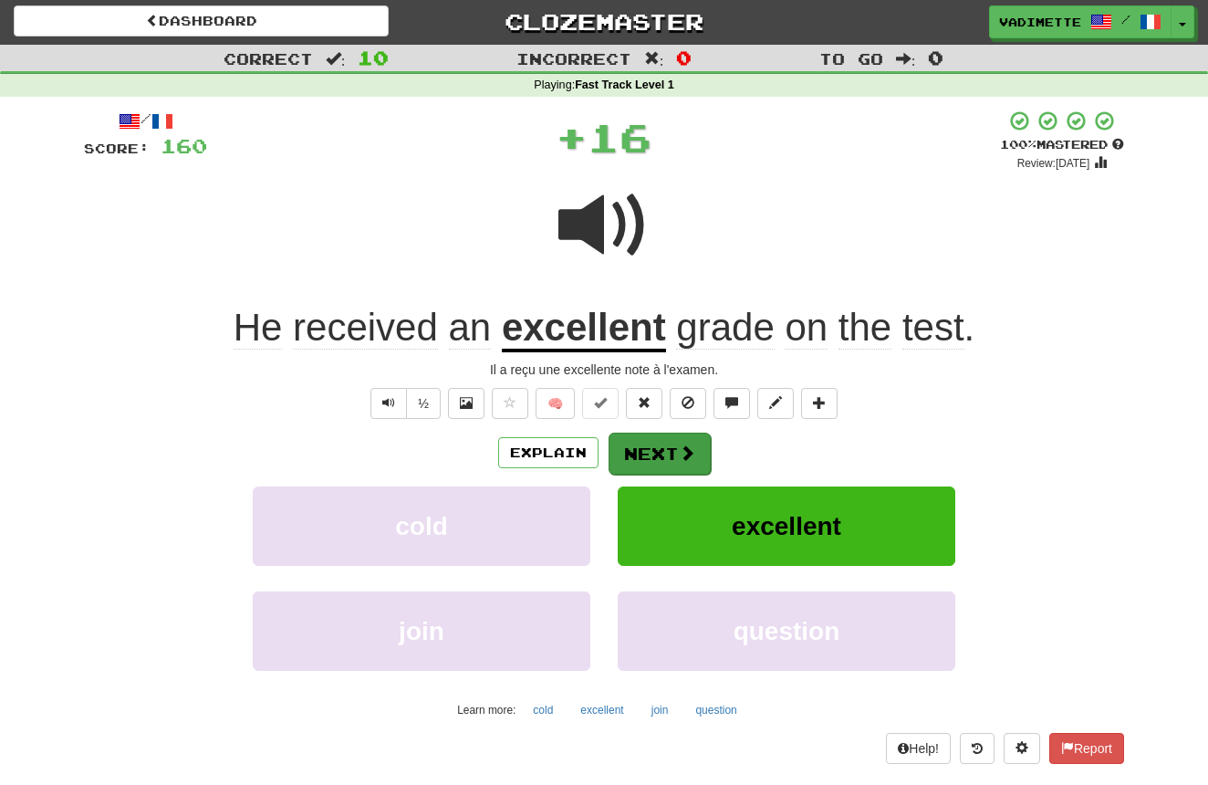
click at [665, 448] on button "Next" at bounding box center [660, 454] width 102 height 42
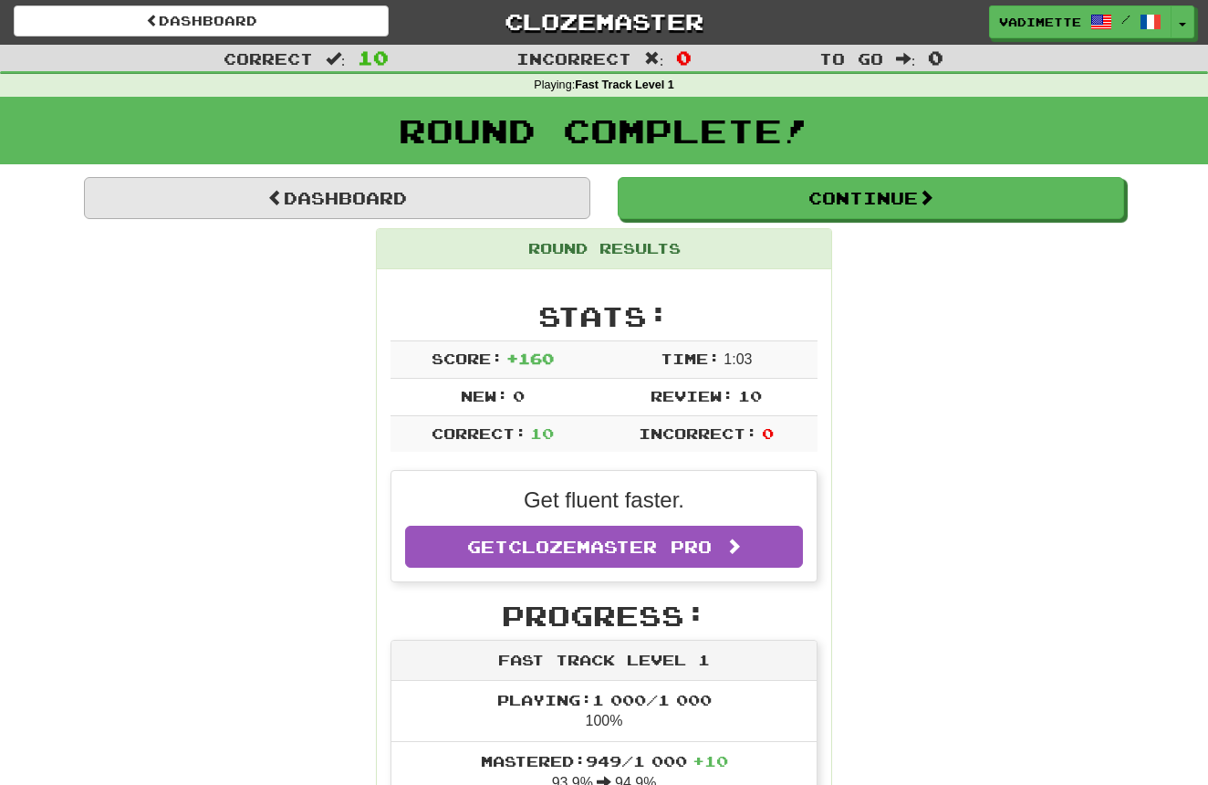
click at [461, 199] on link "Dashboard" at bounding box center [337, 198] width 506 height 42
